Goal: Find specific page/section: Find specific page/section

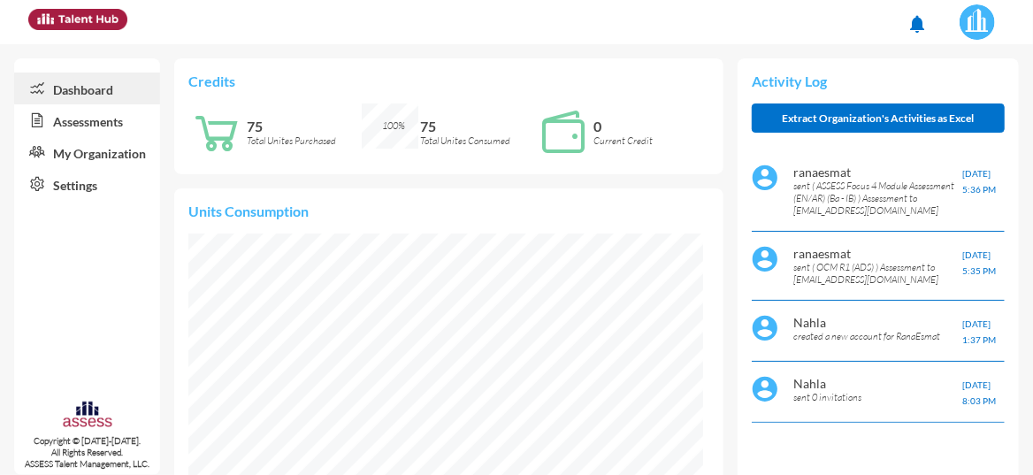
scroll to position [114, 229]
click at [101, 111] on link "Assessments" at bounding box center [87, 120] width 146 height 32
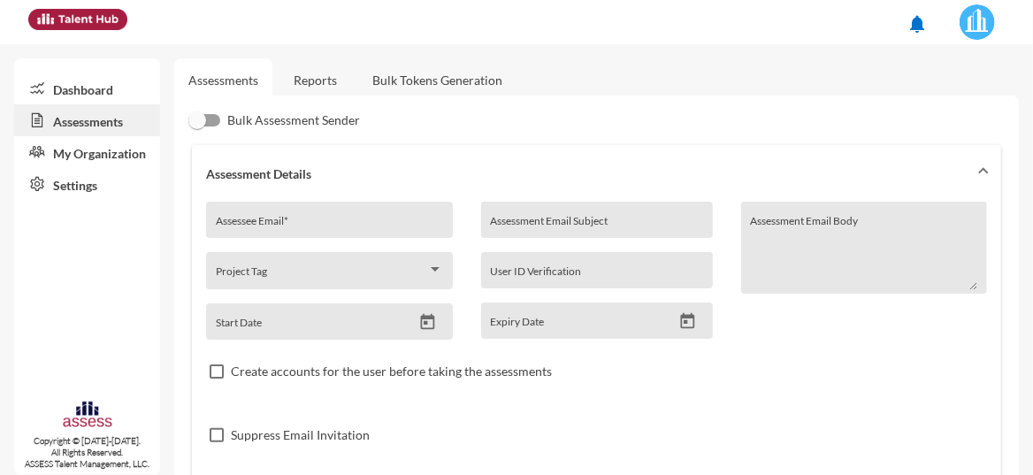
click at [326, 84] on link "Reports" at bounding box center [316, 79] width 72 height 43
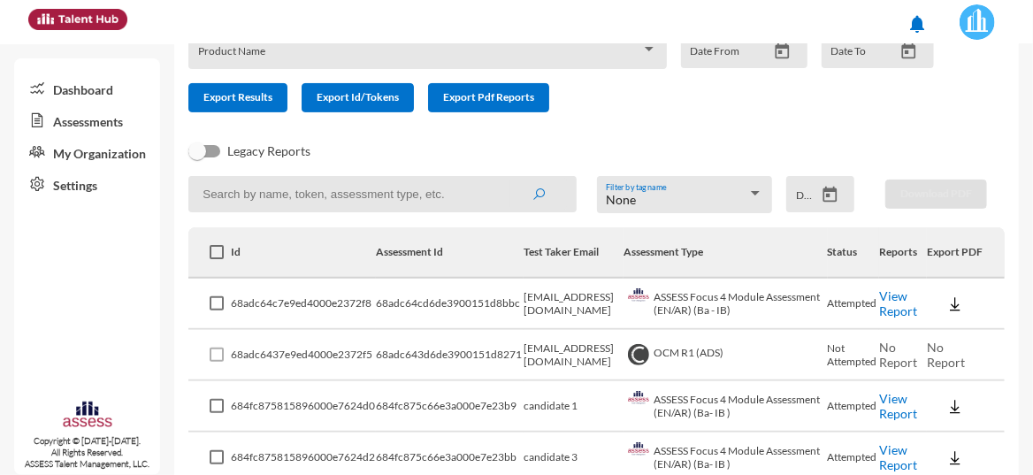
scroll to position [139, 0]
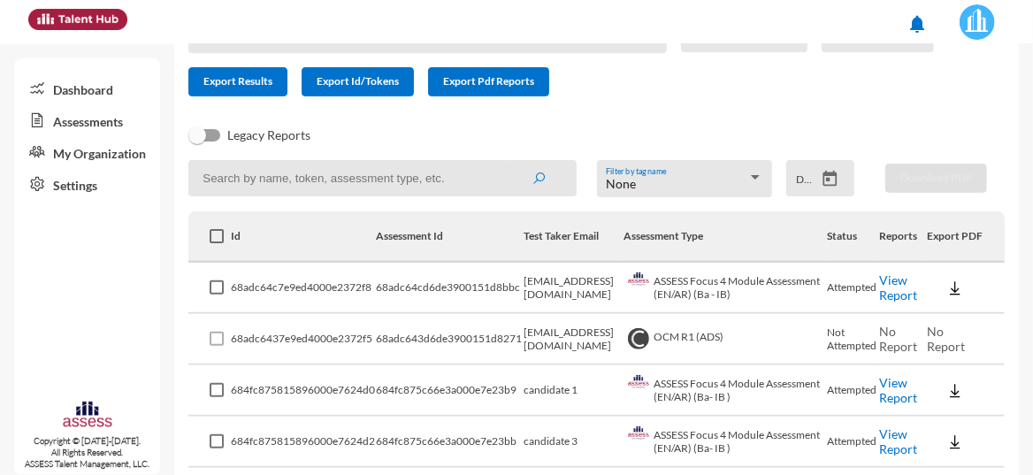
click at [96, 127] on link "Assessments" at bounding box center [87, 120] width 146 height 32
